Goal: Transaction & Acquisition: Purchase product/service

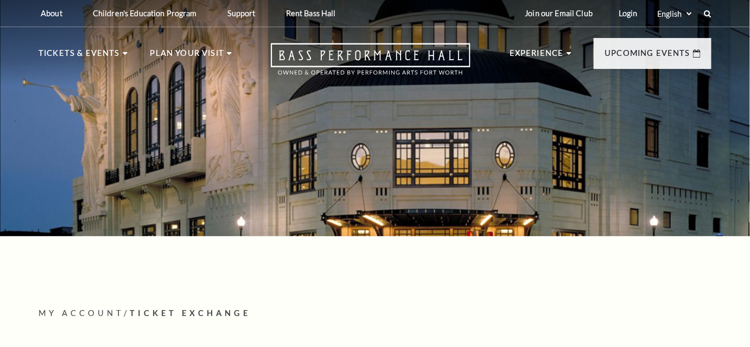
click at [635, 10] on link "Login" at bounding box center [628, 13] width 36 height 27
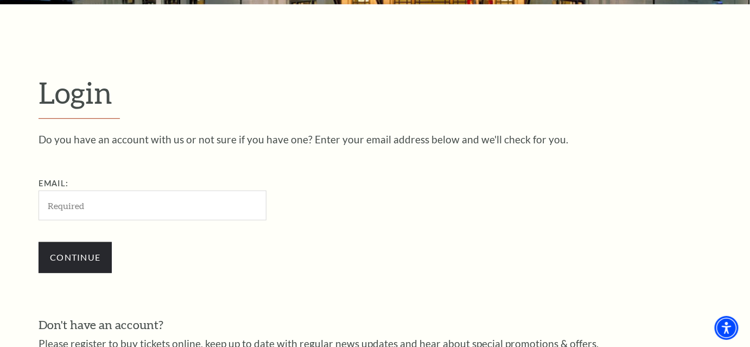
scroll to position [287, 0]
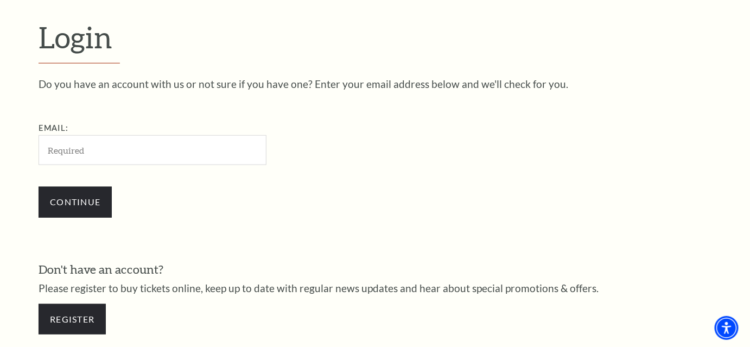
click at [110, 143] on input "Email:" at bounding box center [153, 150] width 228 height 30
type input "[EMAIL_ADDRESS][DOMAIN_NAME]"
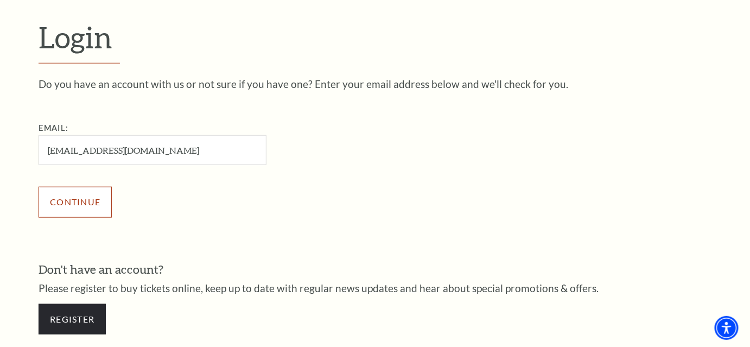
click at [72, 208] on input "Continue" at bounding box center [75, 202] width 73 height 30
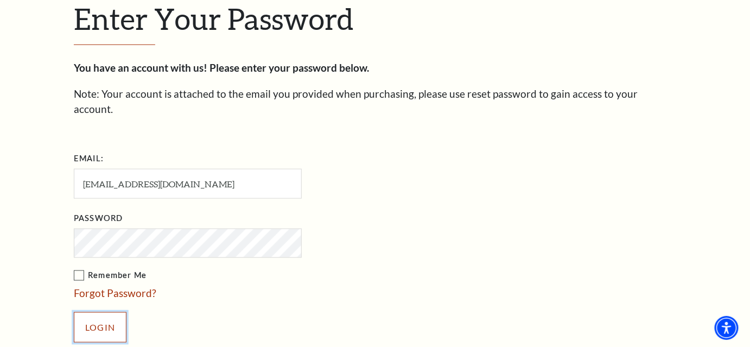
click at [105, 312] on input "Login" at bounding box center [100, 327] width 53 height 30
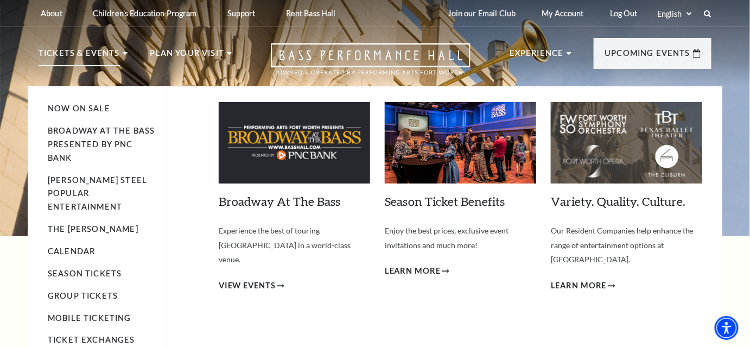
click at [119, 49] on li "Tickets & Events Now On Sale Broadway At The Bass presented by PNC Bank Irwin S…" at bounding box center [83, 66] width 89 height 39
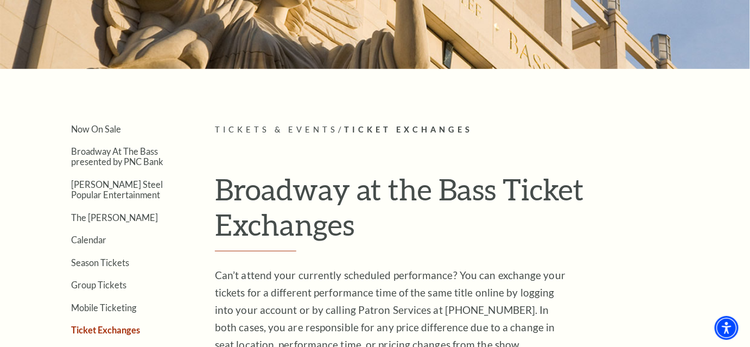
scroll to position [162, 0]
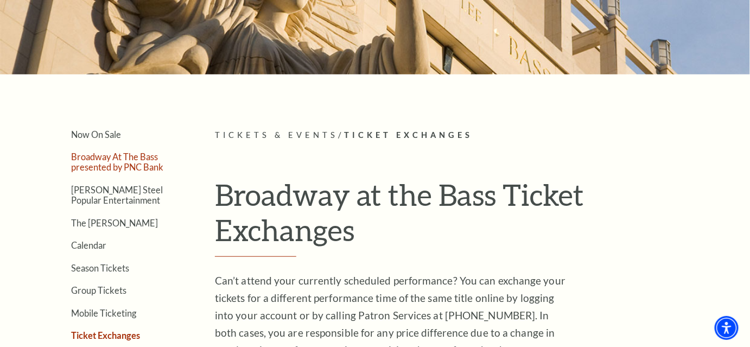
click at [85, 161] on link "Broadway At The Bass presented by PNC Bank" at bounding box center [117, 161] width 92 height 21
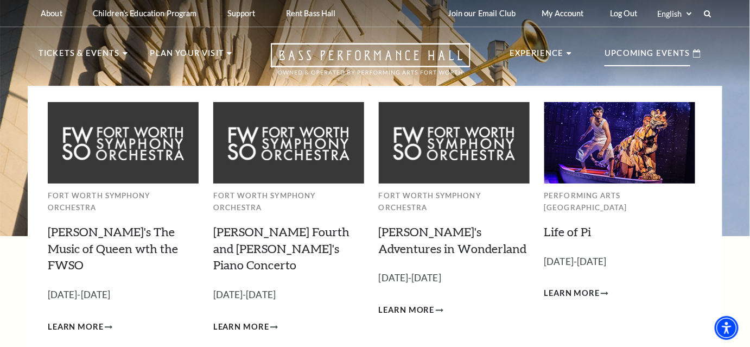
click at [675, 58] on p "Upcoming Events" at bounding box center [647, 57] width 86 height 20
click at [567, 286] on span "Learn More" at bounding box center [572, 293] width 56 height 14
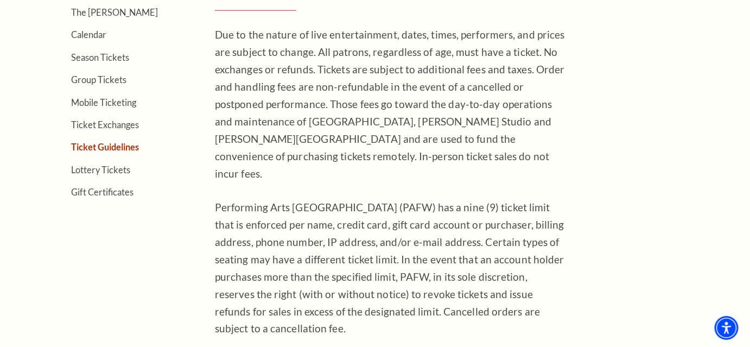
scroll to position [382, 0]
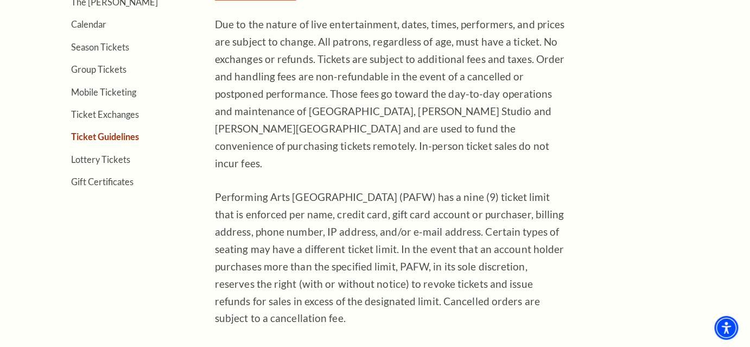
drag, startPoint x: 755, startPoint y: 28, endPoint x: 757, endPoint y: 88, distance: 59.7
click at [127, 116] on link "Ticket Exchanges" at bounding box center [105, 114] width 68 height 10
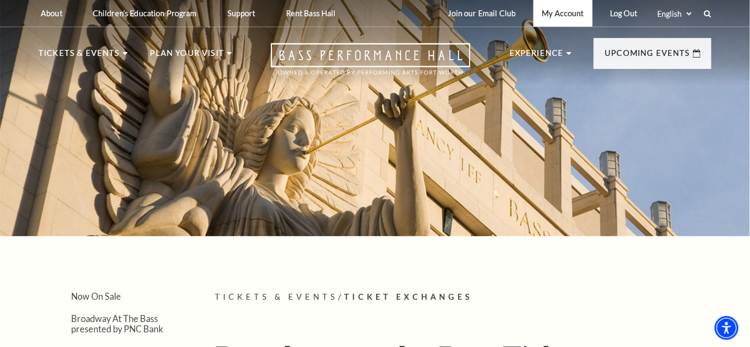
click at [552, 10] on link "My Account" at bounding box center [562, 13] width 59 height 27
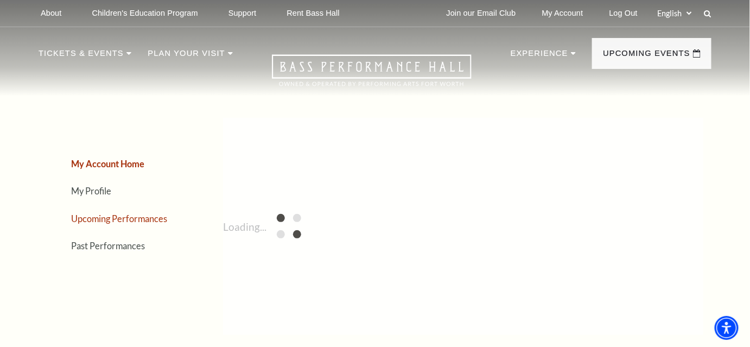
click at [135, 218] on link "Upcoming Performances" at bounding box center [119, 218] width 96 height 10
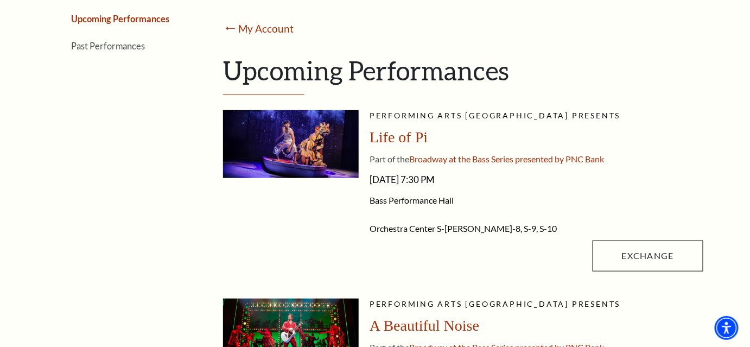
scroll to position [202, 0]
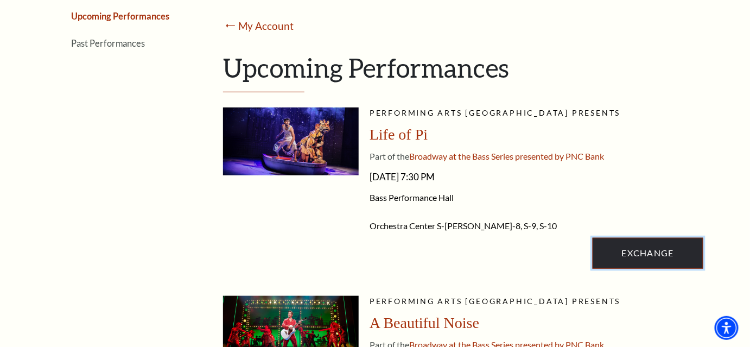
click at [667, 246] on link "Exchange" at bounding box center [647, 253] width 111 height 30
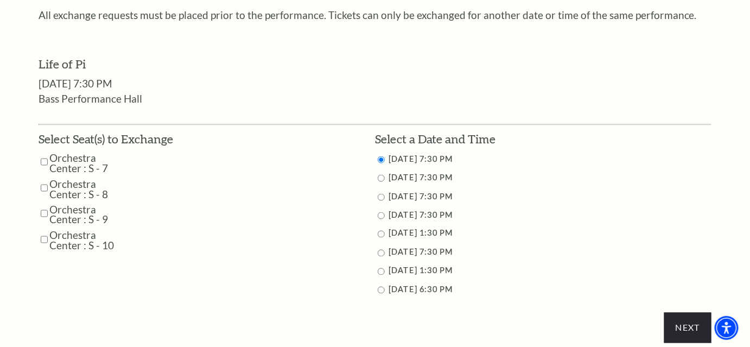
scroll to position [465, 0]
click at [382, 178] on input "9/24/2025 7:30 PM" at bounding box center [381, 177] width 7 height 7
radio input "true"
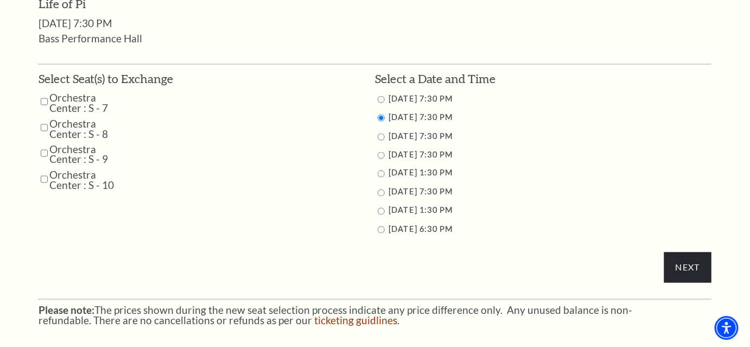
scroll to position [526, 0]
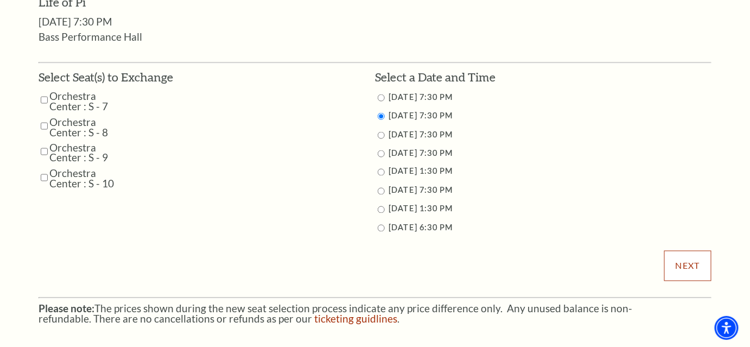
click at [694, 258] on input "Next" at bounding box center [687, 266] width 47 height 30
click at [43, 101] on input "Orchestra Center : S - 7" at bounding box center [44, 100] width 7 height 19
checkbox input "true"
click at [45, 123] on input "Orchestra Center : S - 8" at bounding box center [44, 126] width 7 height 19
checkbox input "true"
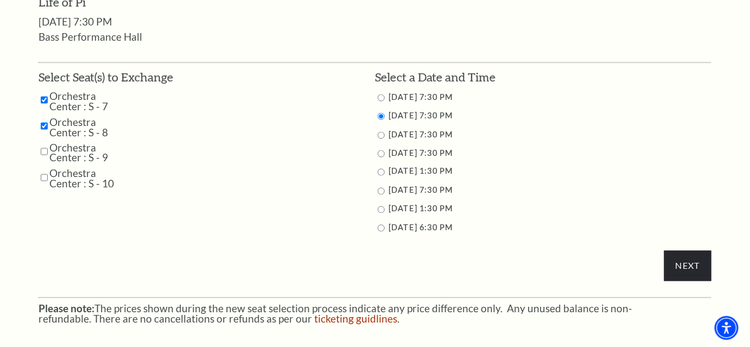
click at [43, 152] on input "Orchestra Center : S - 9" at bounding box center [44, 151] width 7 height 19
checkbox input "true"
click at [41, 175] on input "Orchestra Center : S - 10" at bounding box center [44, 177] width 7 height 19
checkbox input "true"
click at [684, 260] on input "Next" at bounding box center [687, 266] width 47 height 30
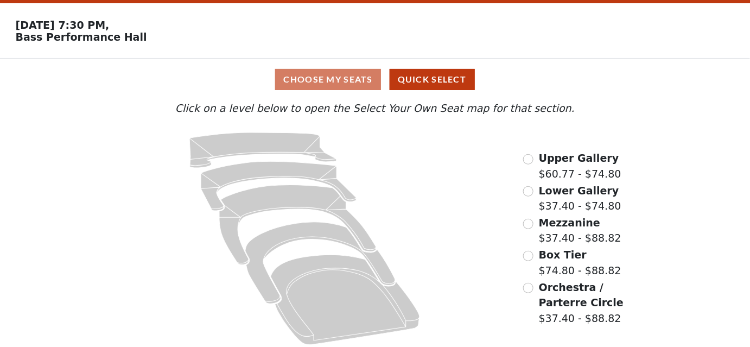
scroll to position [39, 0]
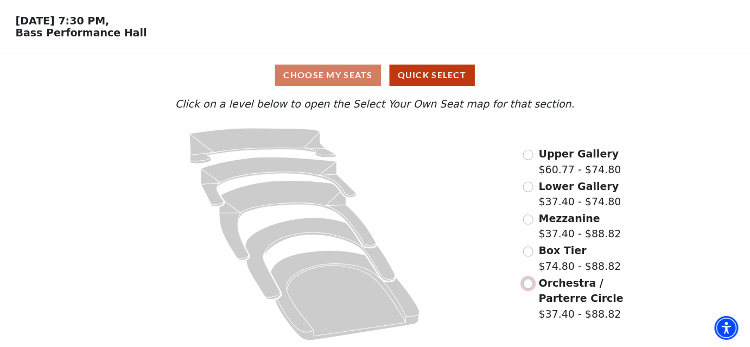
click at [528, 282] on input "radio" at bounding box center [528, 283] width 10 height 10
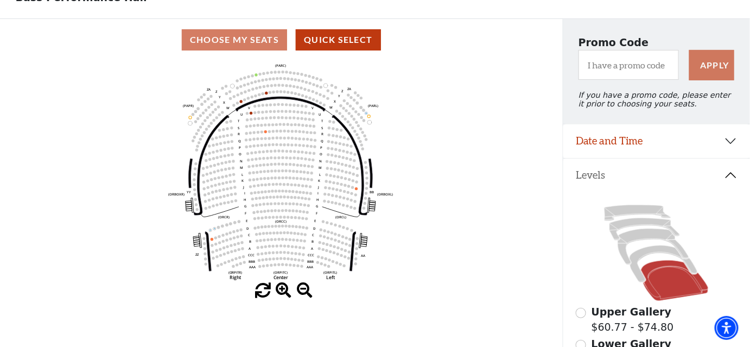
scroll to position [69, 0]
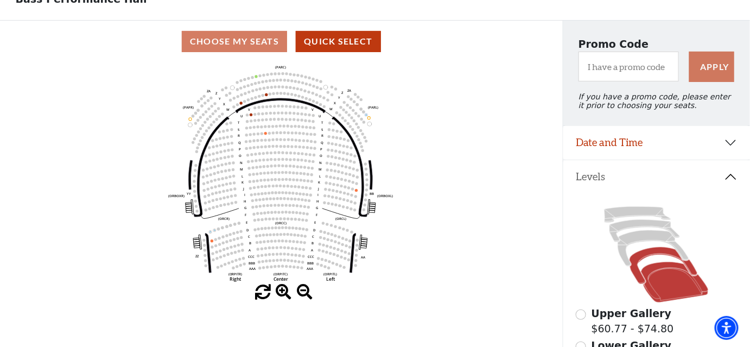
click at [660, 257] on icon at bounding box center [663, 265] width 68 height 37
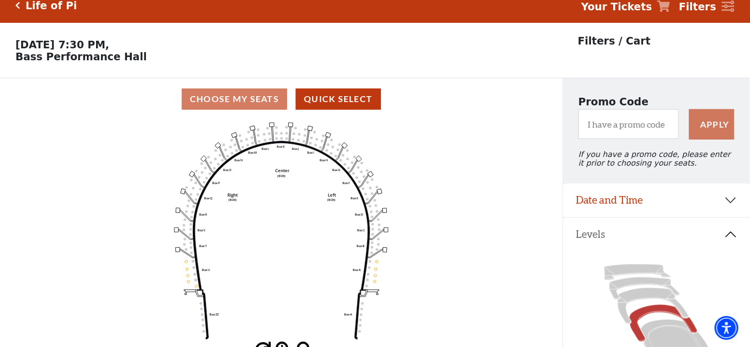
scroll to position [13, 0]
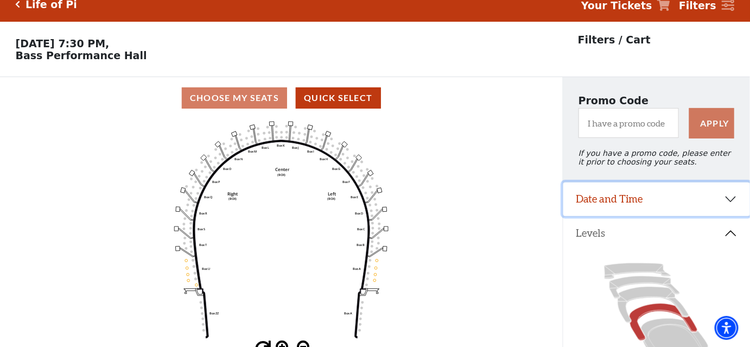
click at [729, 208] on button "Date and Time" at bounding box center [656, 199] width 187 height 34
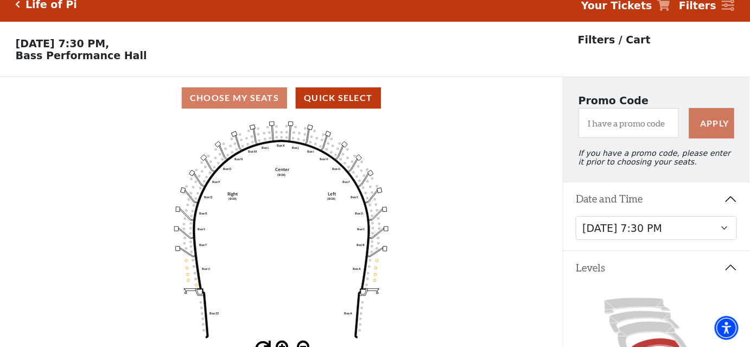
scroll to position [31, 0]
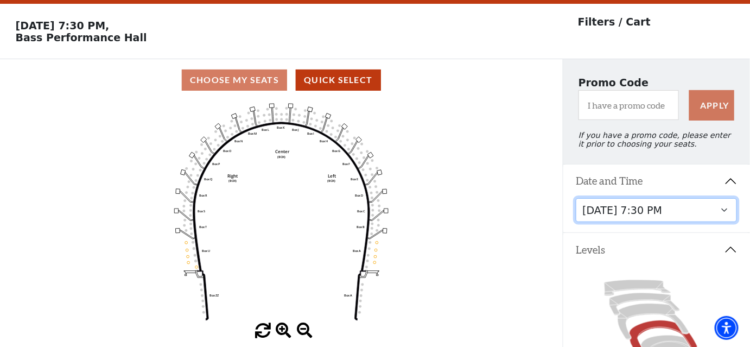
click at [723, 219] on select "Tuesday, September 23 at 7:30 PM Wednesday, September 24 at 7:30 PM Thursday, S…" at bounding box center [656, 210] width 161 height 24
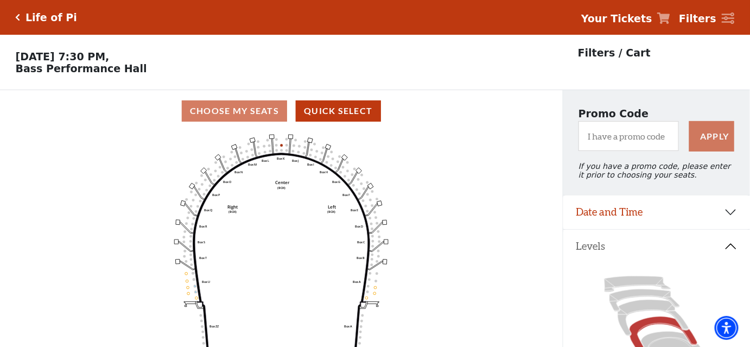
scroll to position [50, 0]
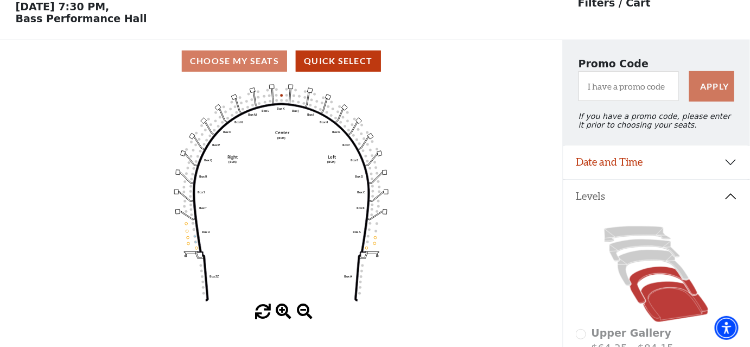
click at [660, 314] on icon at bounding box center [674, 302] width 67 height 41
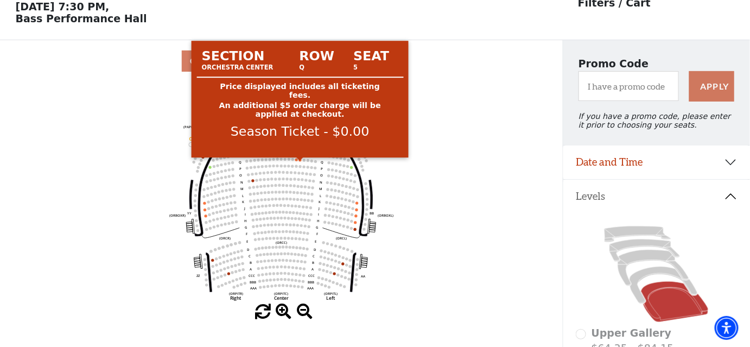
click at [301, 161] on circle at bounding box center [299, 159] width 3 height 3
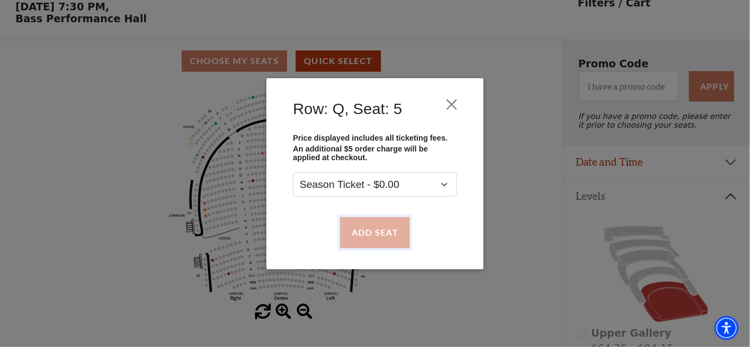
click at [375, 231] on button "Add Seat" at bounding box center [374, 232] width 69 height 30
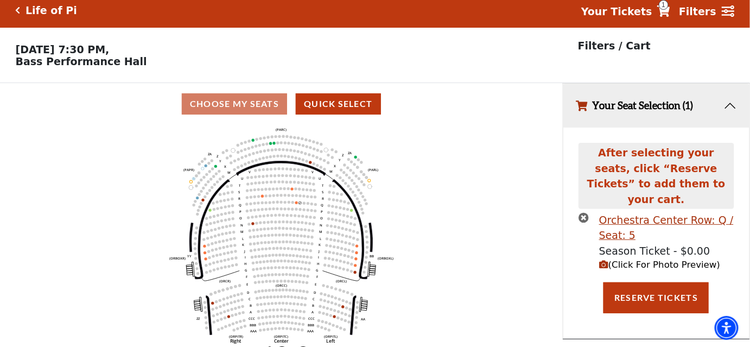
scroll to position [0, 0]
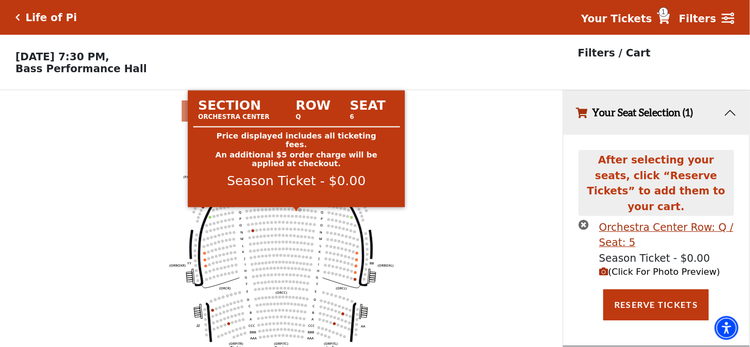
click at [296, 210] on circle at bounding box center [296, 209] width 3 height 3
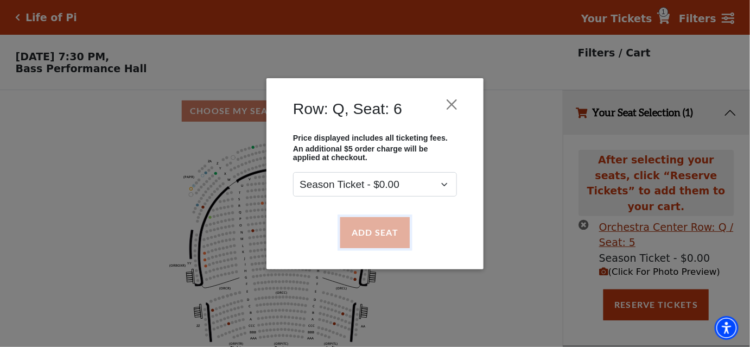
click at [356, 225] on button "Add Seat" at bounding box center [374, 232] width 69 height 30
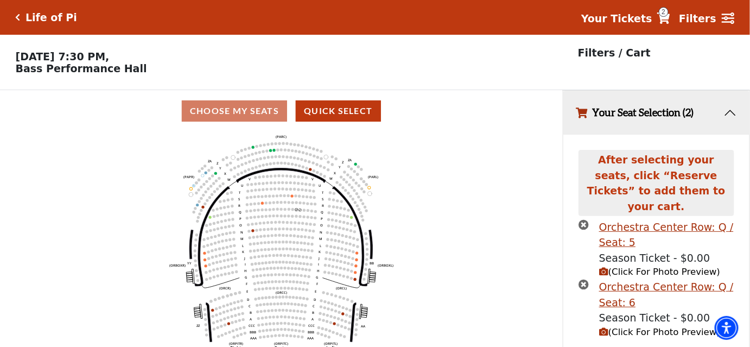
scroll to position [20, 0]
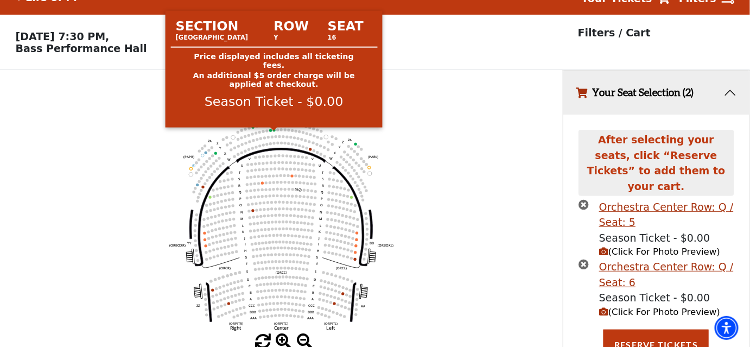
click at [273, 131] on circle at bounding box center [273, 130] width 3 height 3
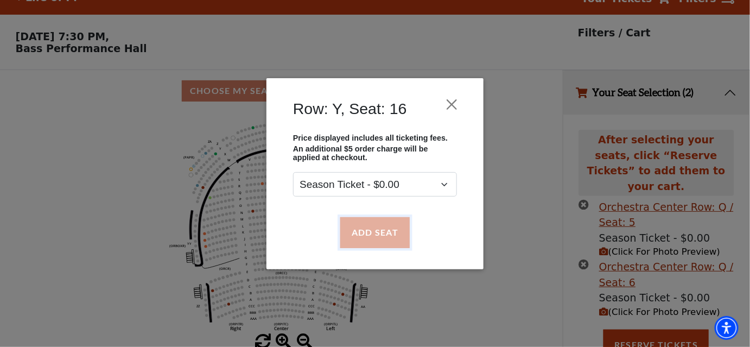
click at [361, 232] on button "Add Seat" at bounding box center [374, 232] width 69 height 30
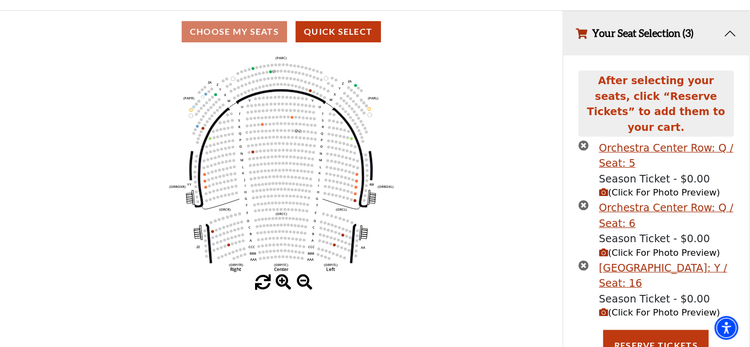
scroll to position [80, 0]
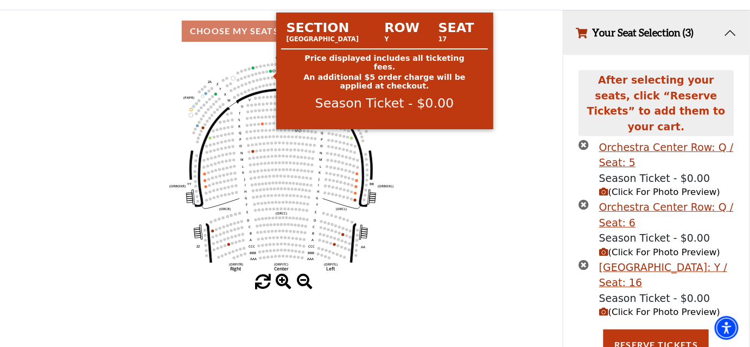
click at [270, 72] on circle at bounding box center [270, 70] width 3 height 3
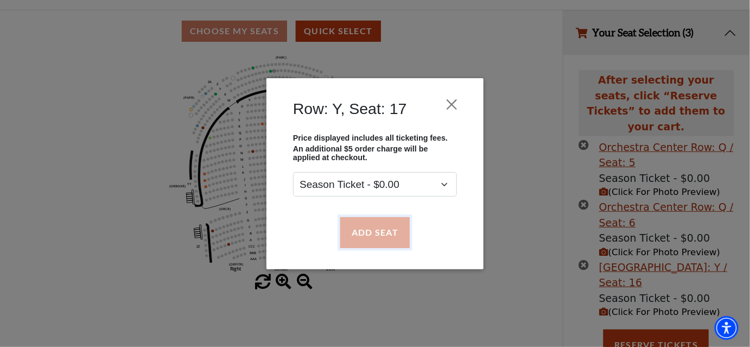
click at [367, 228] on button "Add Seat" at bounding box center [374, 232] width 69 height 30
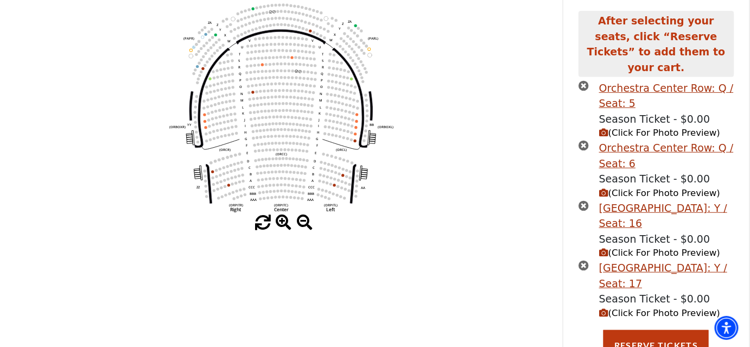
scroll to position [140, 0]
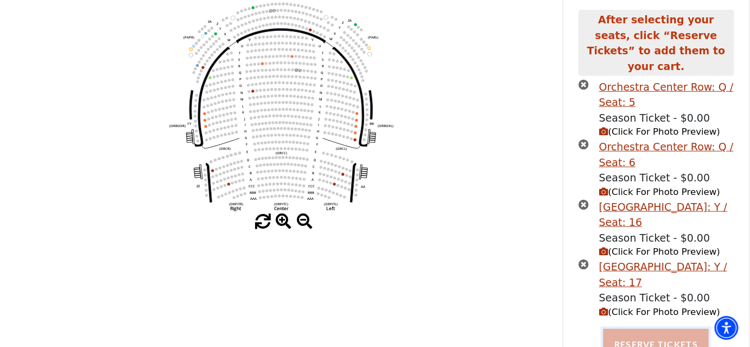
click at [638, 335] on button "Reserve Tickets" at bounding box center [655, 344] width 105 height 30
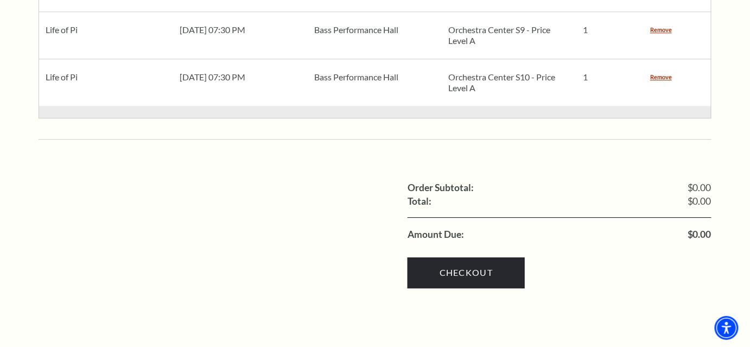
scroll to position [957, 0]
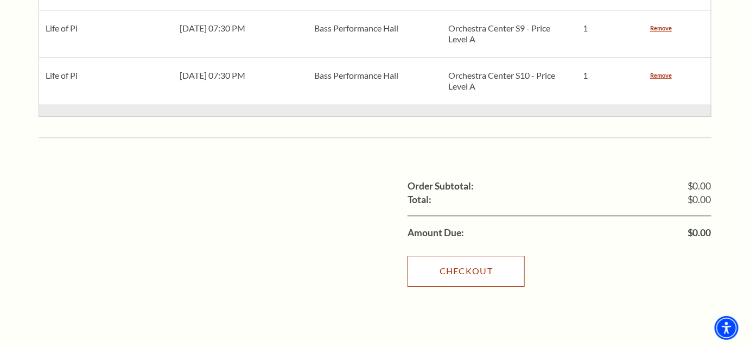
click at [496, 256] on link "Checkout" at bounding box center [465, 271] width 117 height 30
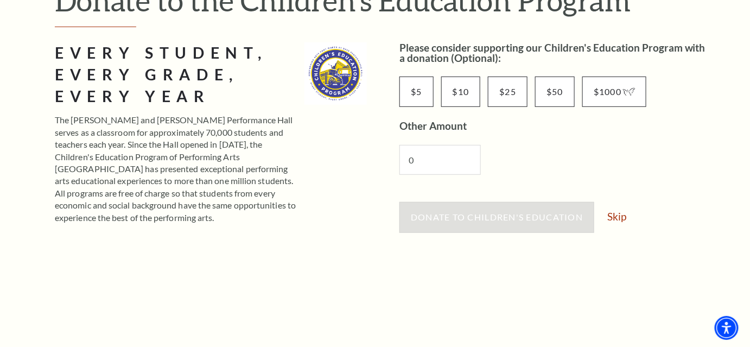
scroll to position [156, 0]
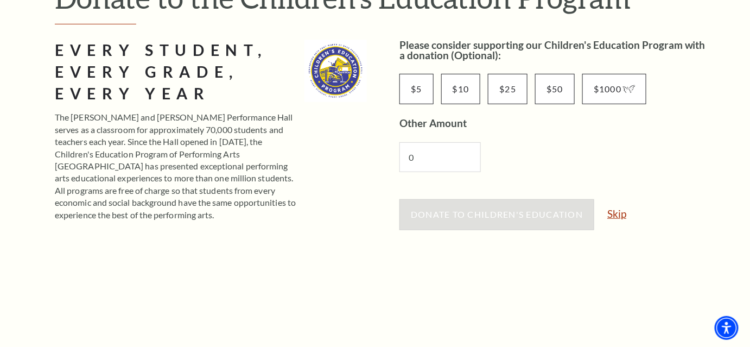
click at [620, 209] on link "Skip" at bounding box center [616, 213] width 19 height 10
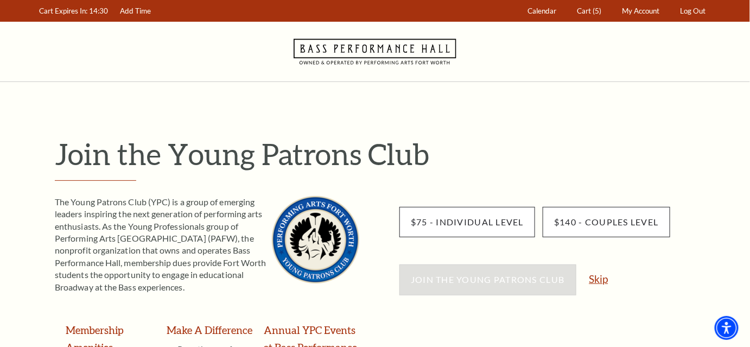
click at [602, 274] on link "Skip" at bounding box center [598, 278] width 19 height 10
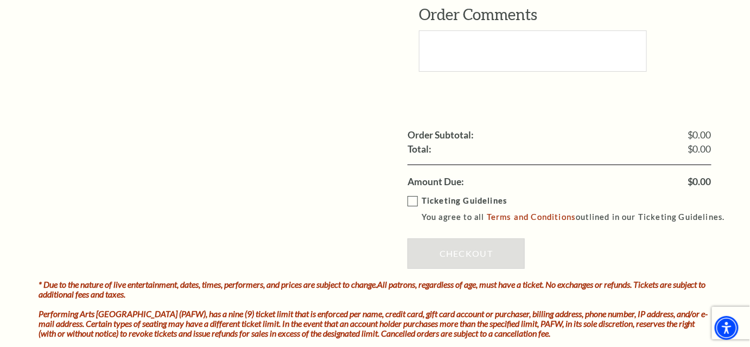
scroll to position [1230, 0]
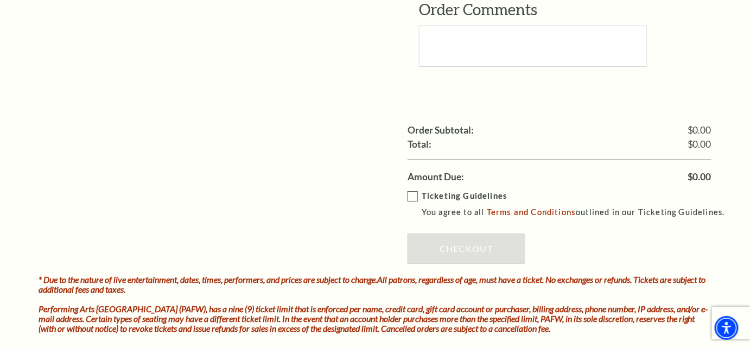
click at [408, 189] on label "Ticketing Guidelines You agree to all Terms and Conditions outlined in our Tick…" at bounding box center [570, 204] width 327 height 30
click at [0, 0] on input "Ticketing Guidelines You agree to all Terms and Conditions outlined in our Tick…" at bounding box center [0, 0] width 0 height 0
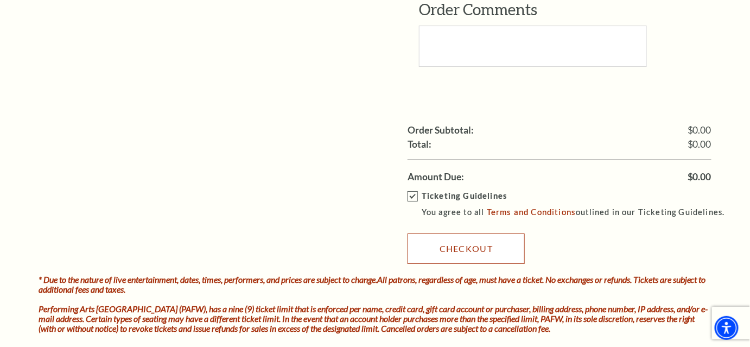
click at [453, 235] on link "Checkout" at bounding box center [465, 248] width 117 height 30
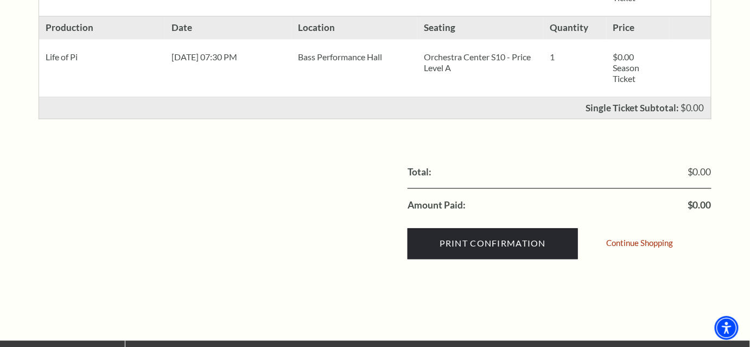
scroll to position [755, 0]
